Goal: Navigation & Orientation: Find specific page/section

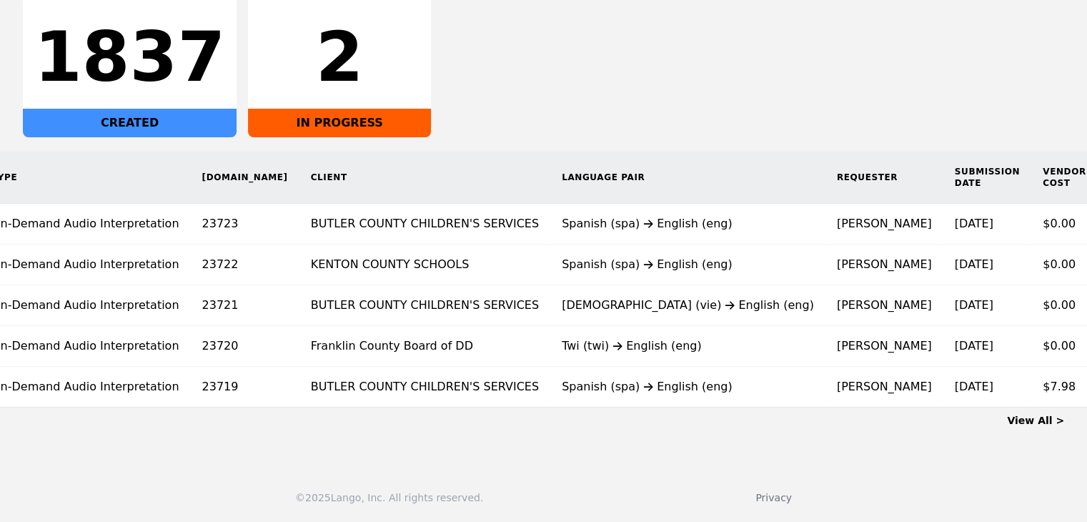
scroll to position [0, 87]
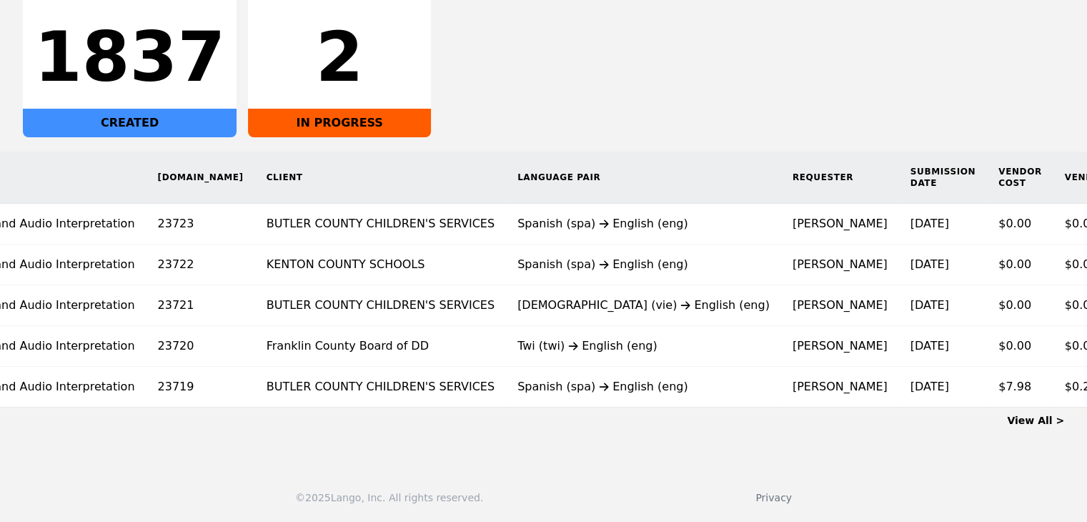
click at [1048, 419] on link "View All >" at bounding box center [1035, 419] width 57 height 11
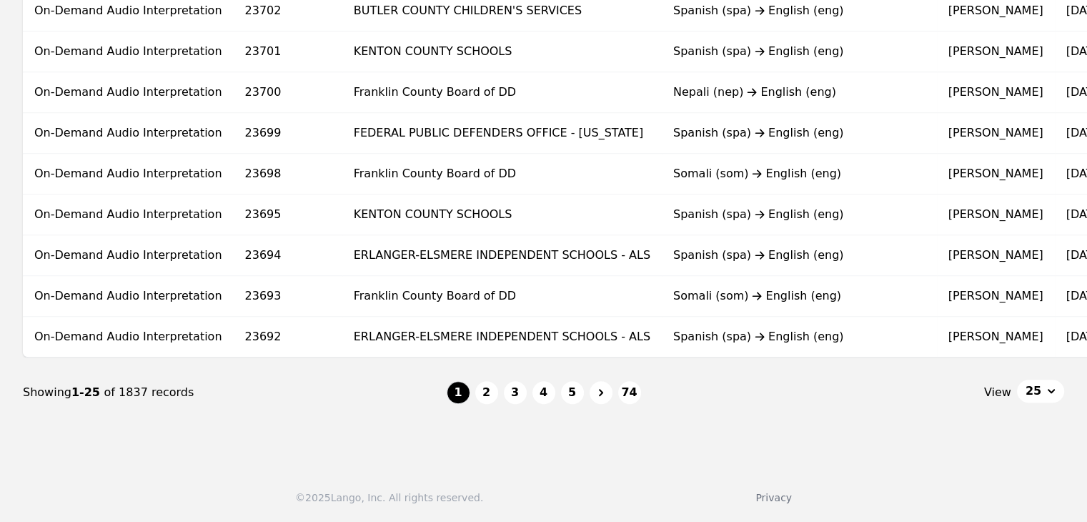
scroll to position [0, 151]
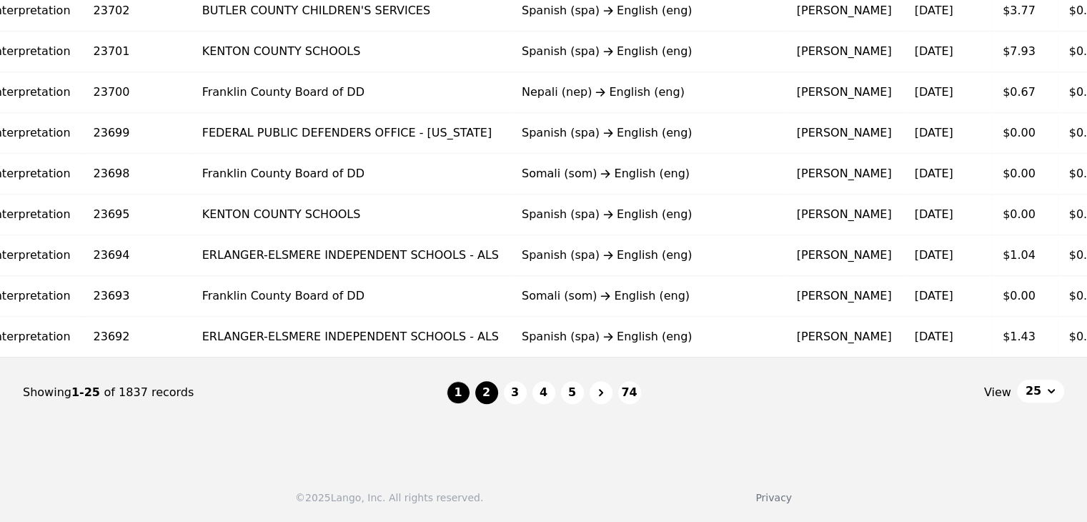
click at [493, 392] on button "2" at bounding box center [486, 392] width 23 height 23
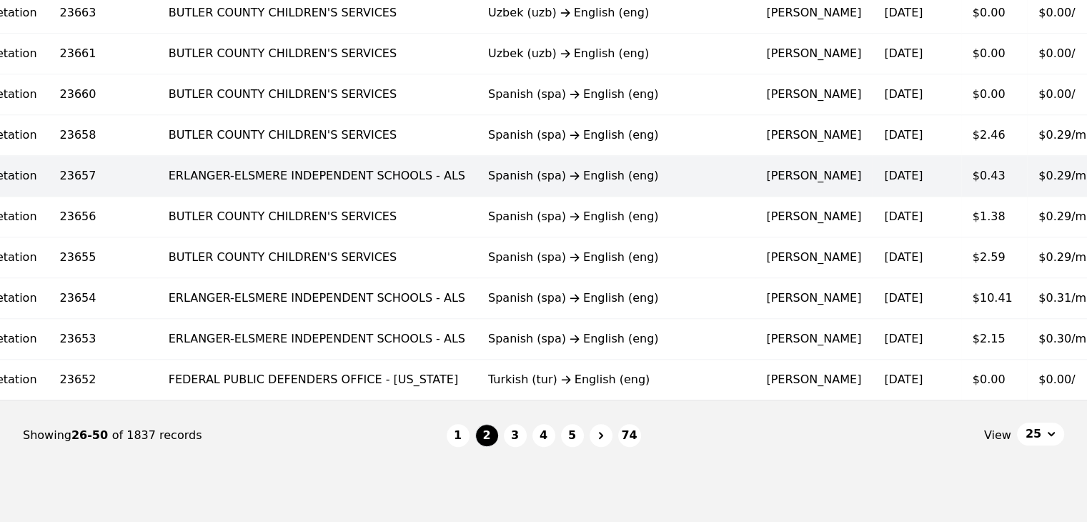
scroll to position [957, 0]
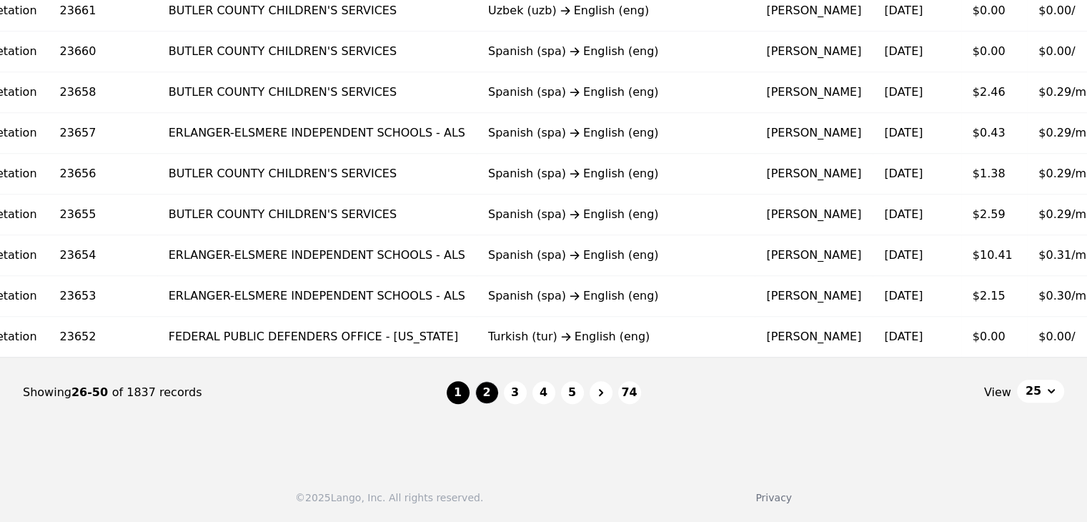
click at [462, 394] on button "1" at bounding box center [458, 392] width 23 height 23
